Goal: Task Accomplishment & Management: Manage account settings

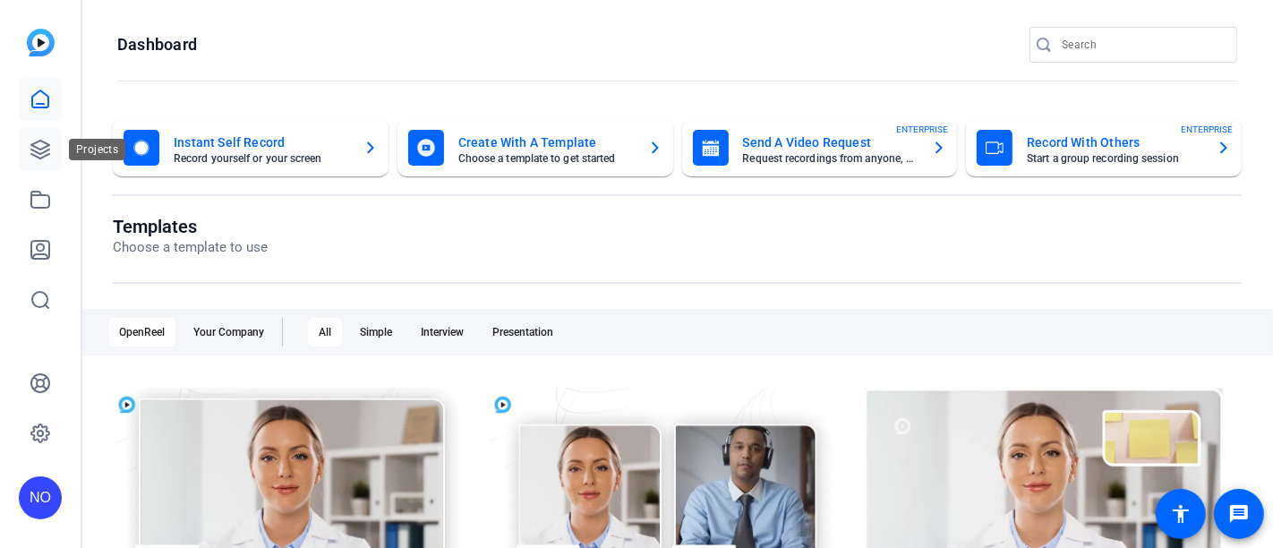
click at [35, 145] on icon at bounding box center [40, 149] width 21 height 21
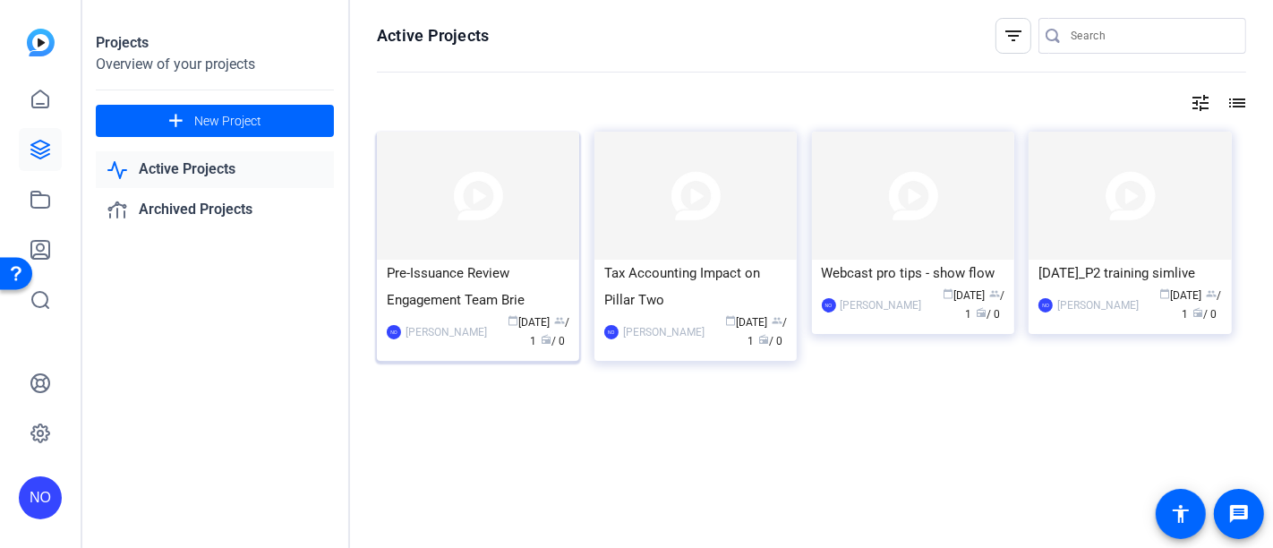
click at [550, 252] on img at bounding box center [478, 196] width 202 height 128
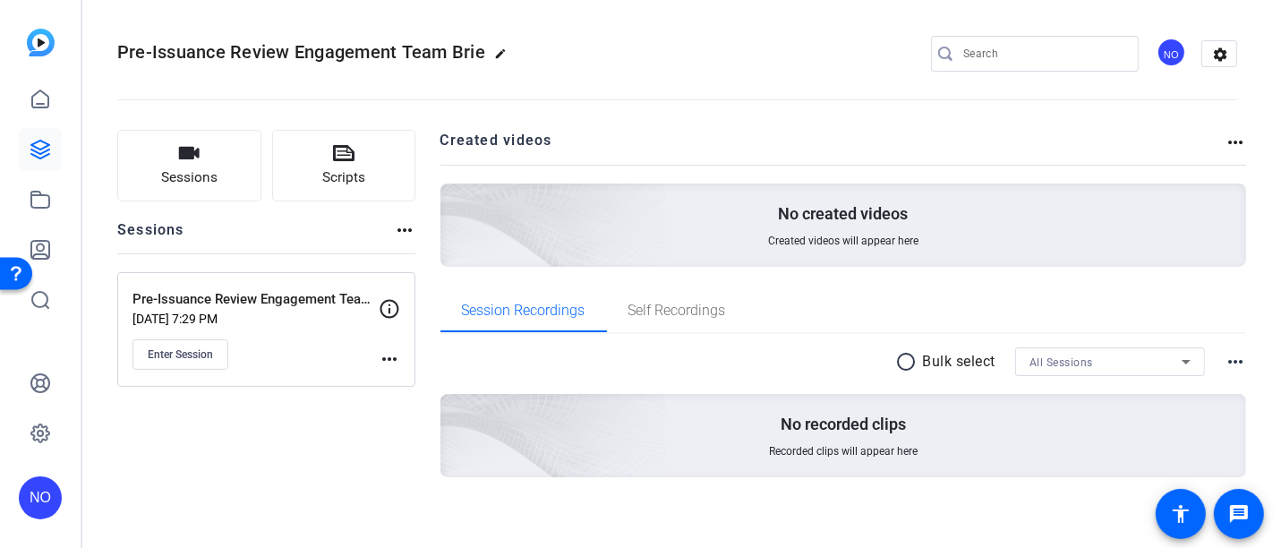
click at [406, 234] on mat-icon "more_horiz" at bounding box center [404, 229] width 21 height 21
click at [384, 356] on div at bounding box center [636, 274] width 1273 height 548
click at [385, 355] on mat-icon "more_horiz" at bounding box center [389, 358] width 21 height 21
click at [398, 381] on span "Edit Session" at bounding box center [433, 383] width 81 height 21
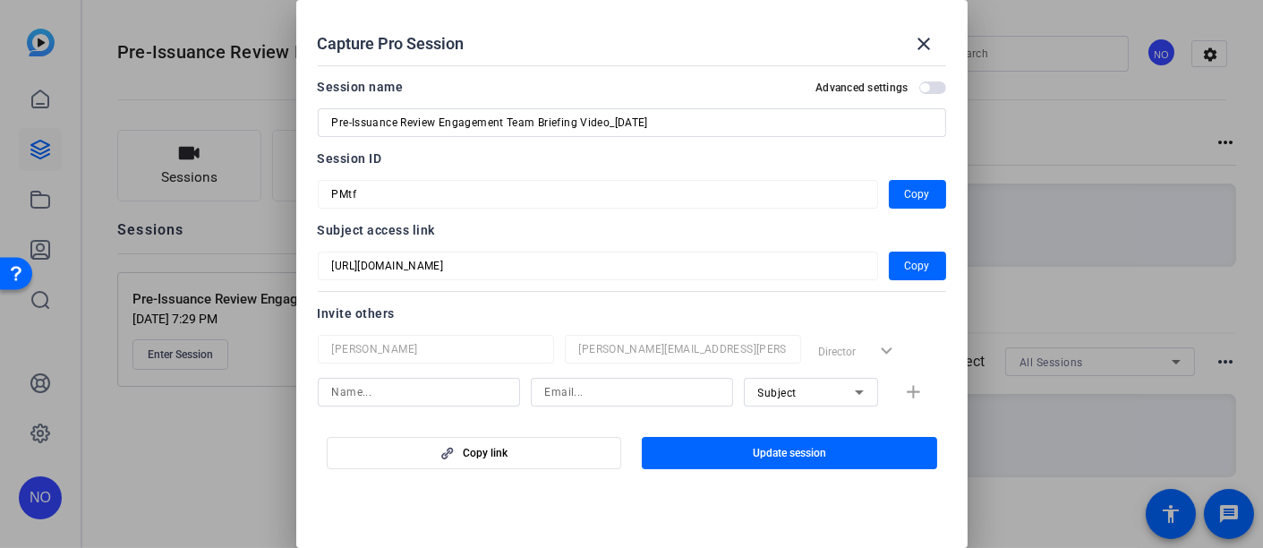
click at [499, 389] on input at bounding box center [419, 391] width 174 height 21
click at [900, 394] on div "Name is required Subject add" at bounding box center [632, 401] width 628 height 47
click at [448, 389] on input at bounding box center [419, 391] width 174 height 21
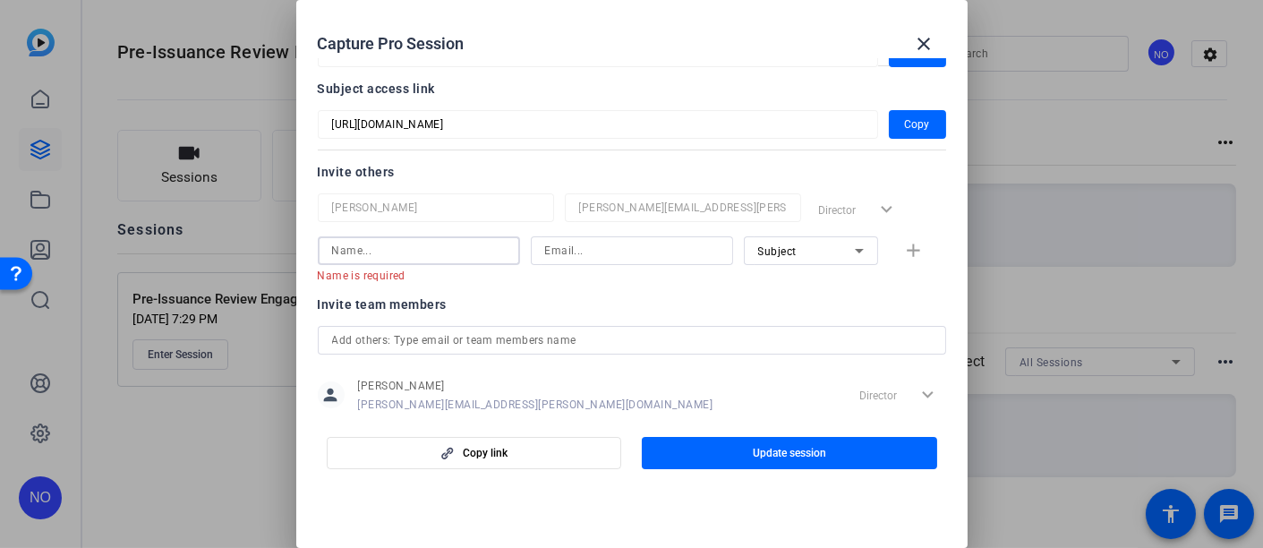
scroll to position [181, 0]
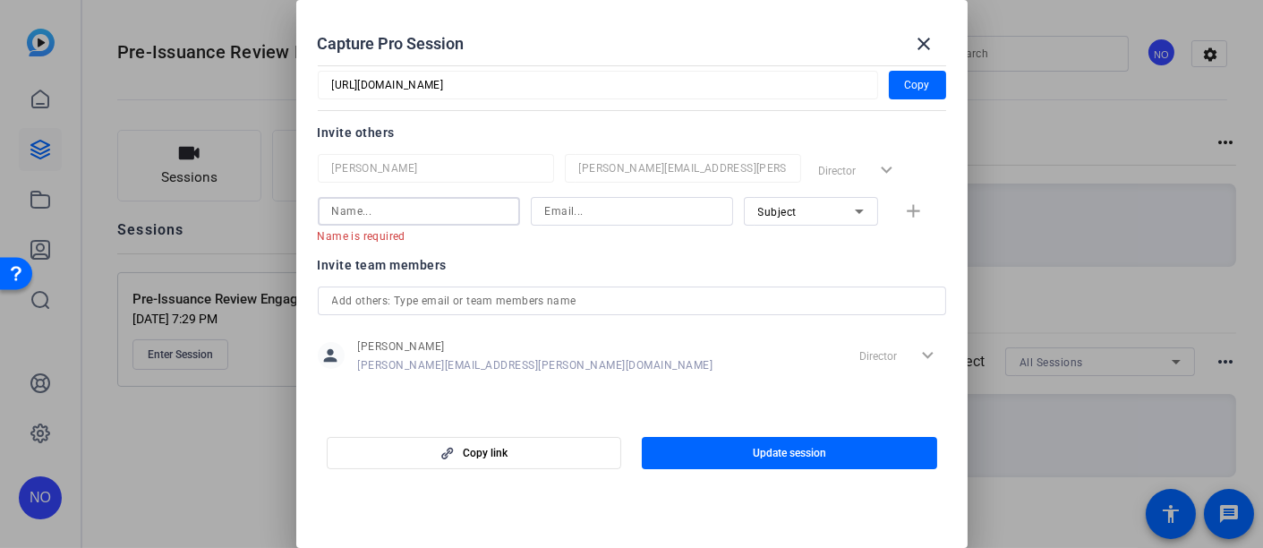
click at [447, 208] on input at bounding box center [419, 211] width 174 height 21
click at [369, 206] on input at bounding box center [419, 211] width 174 height 21
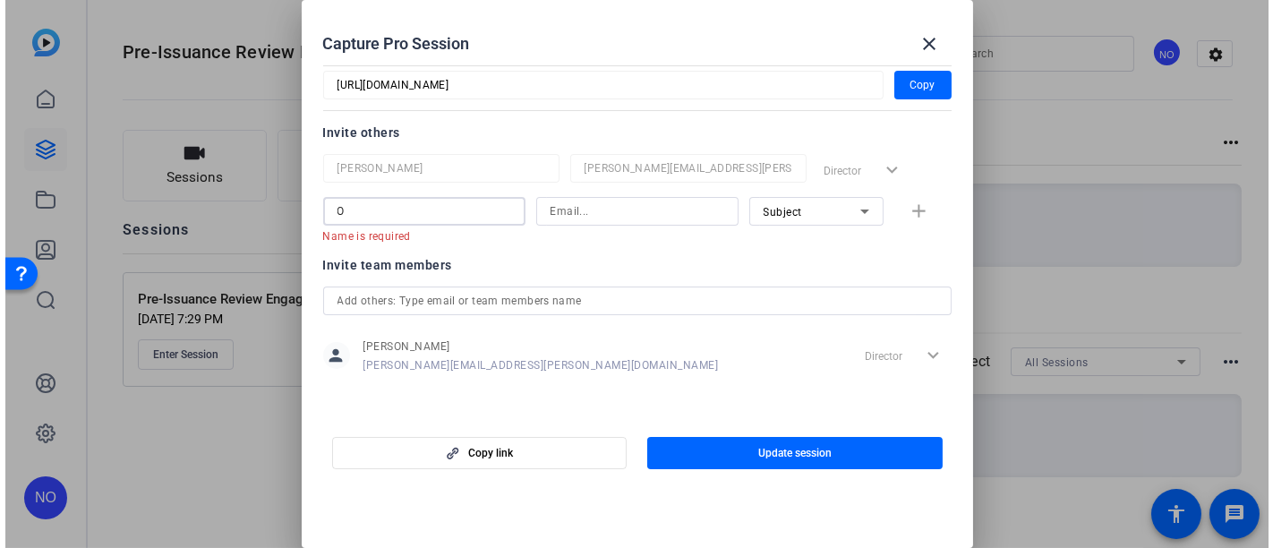
scroll to position [163, 0]
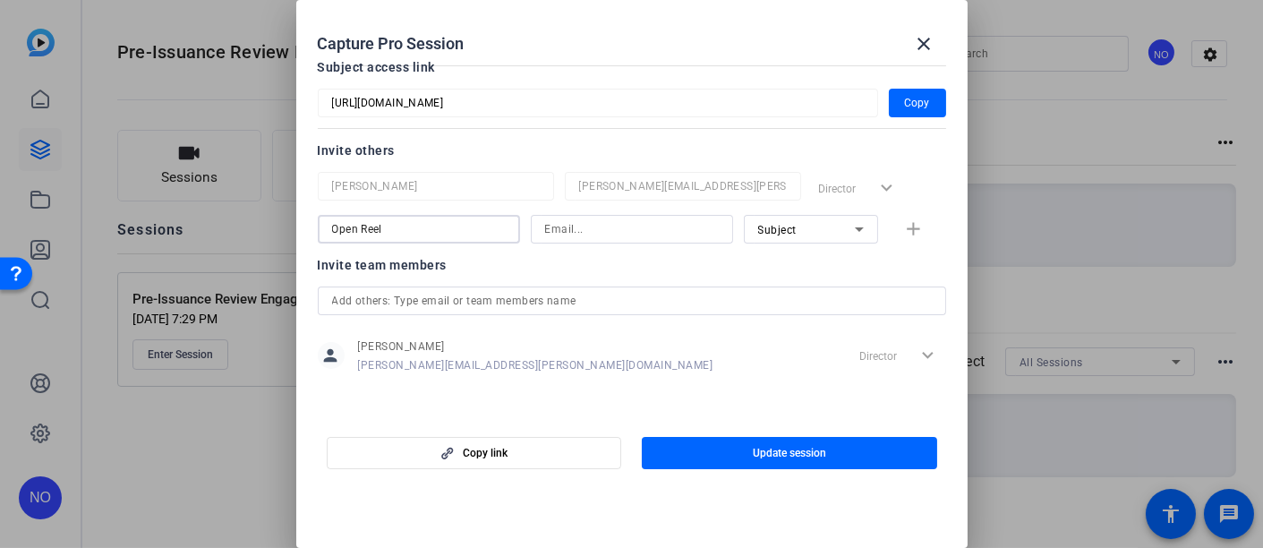
type input "Open Reel"
click at [568, 222] on input at bounding box center [632, 228] width 174 height 21
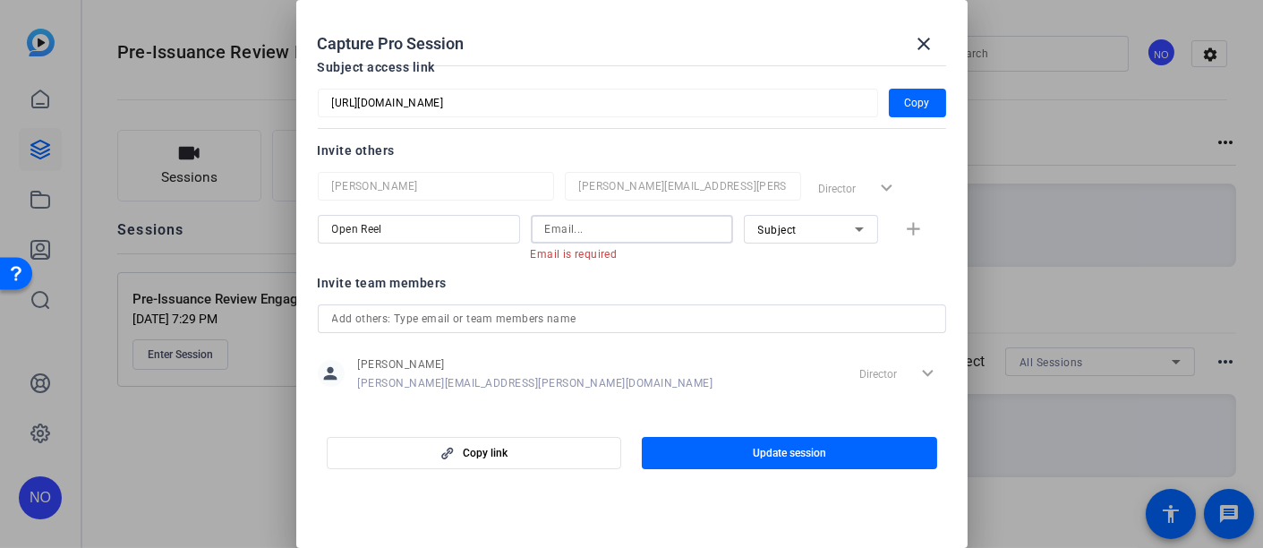
paste input "[EMAIL_ADDRESS][DOMAIN_NAME]"
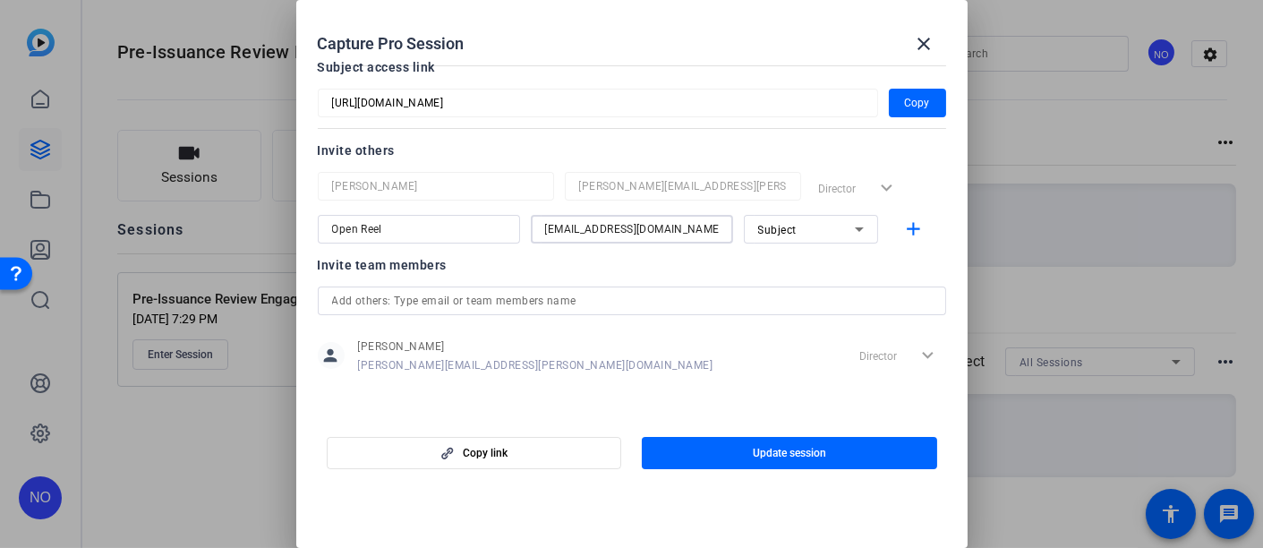
type input "[EMAIL_ADDRESS][DOMAIN_NAME]"
click at [849, 225] on icon at bounding box center [859, 228] width 21 height 21
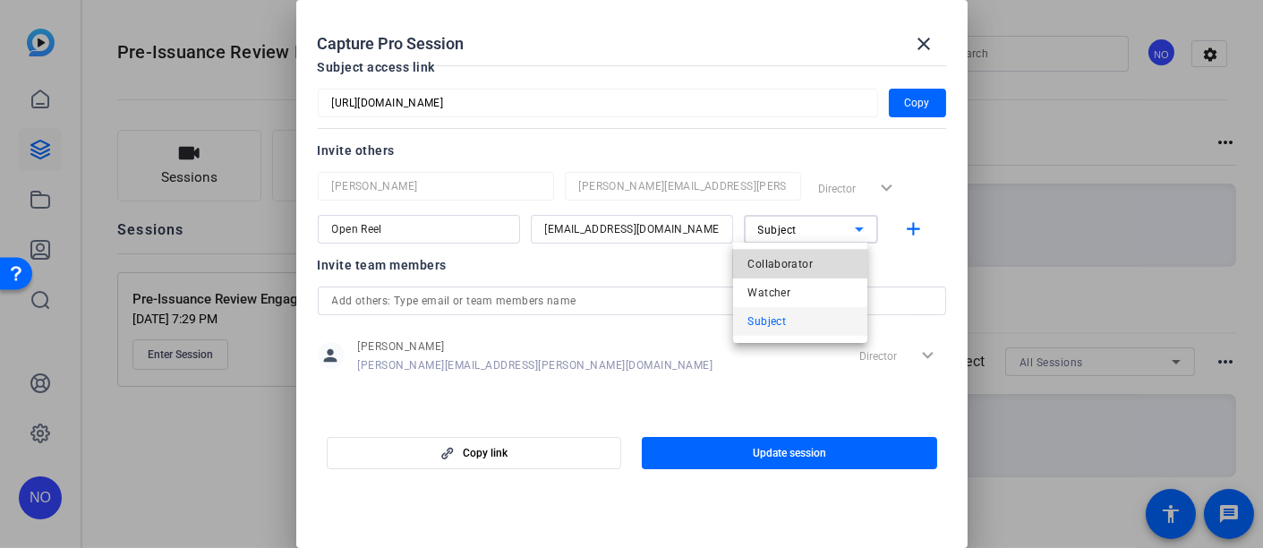
click at [798, 258] on span "Collaborator" at bounding box center [780, 263] width 65 height 21
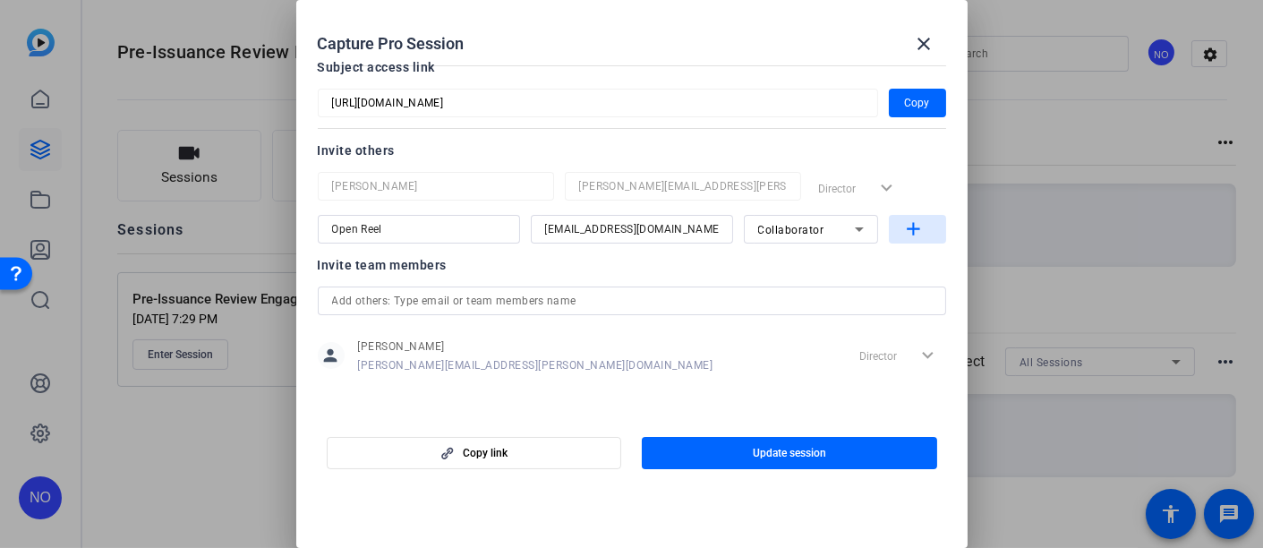
click at [902, 226] on mat-icon "add" at bounding box center [913, 229] width 22 height 22
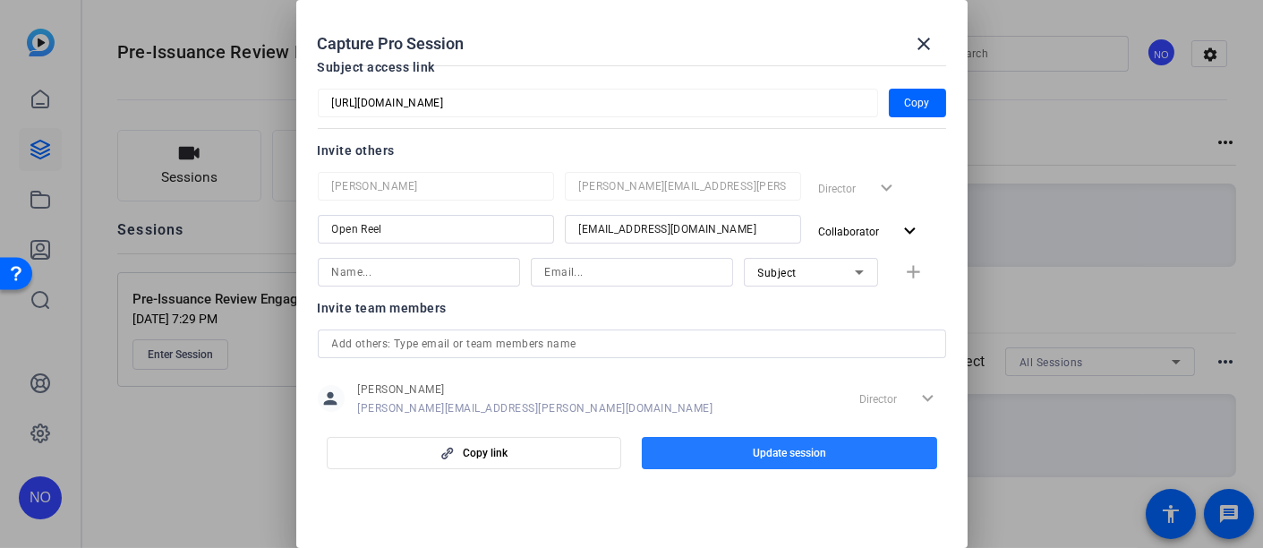
click at [777, 442] on span "button" at bounding box center [789, 453] width 295 height 43
